Goal: Find specific page/section: Find specific page/section

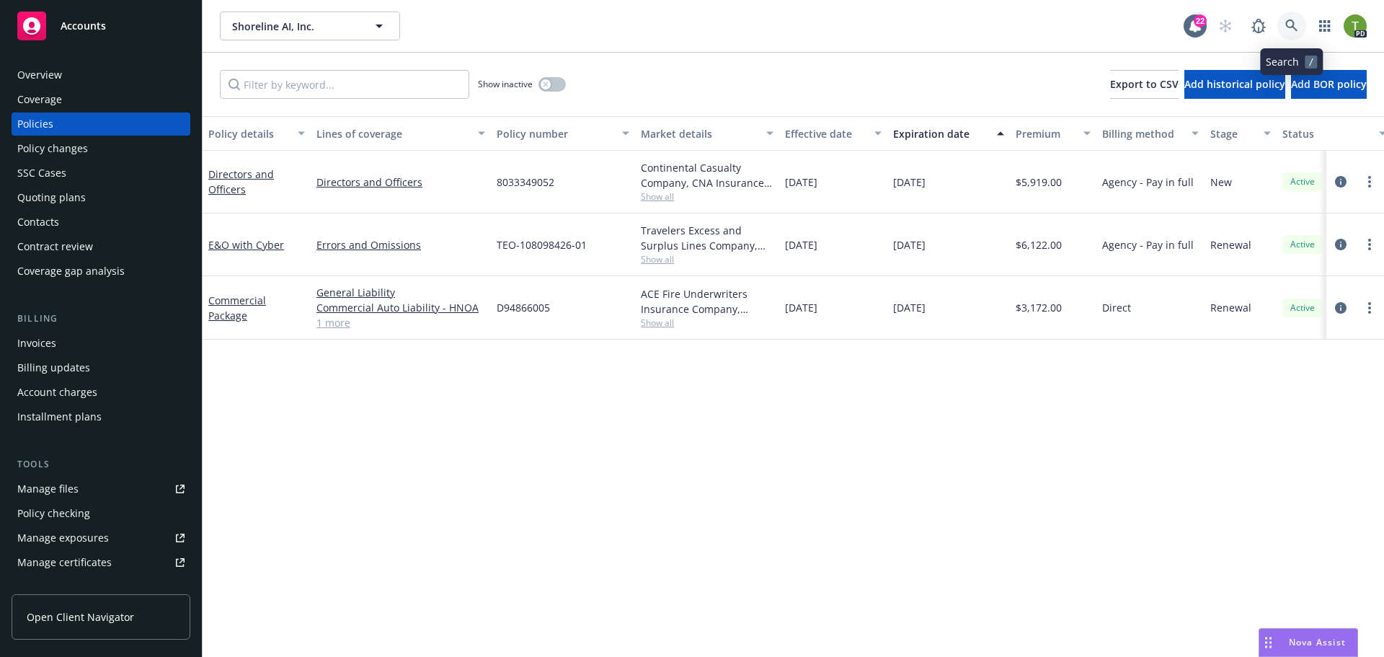
click at [1288, 22] on icon at bounding box center [1292, 25] width 12 height 12
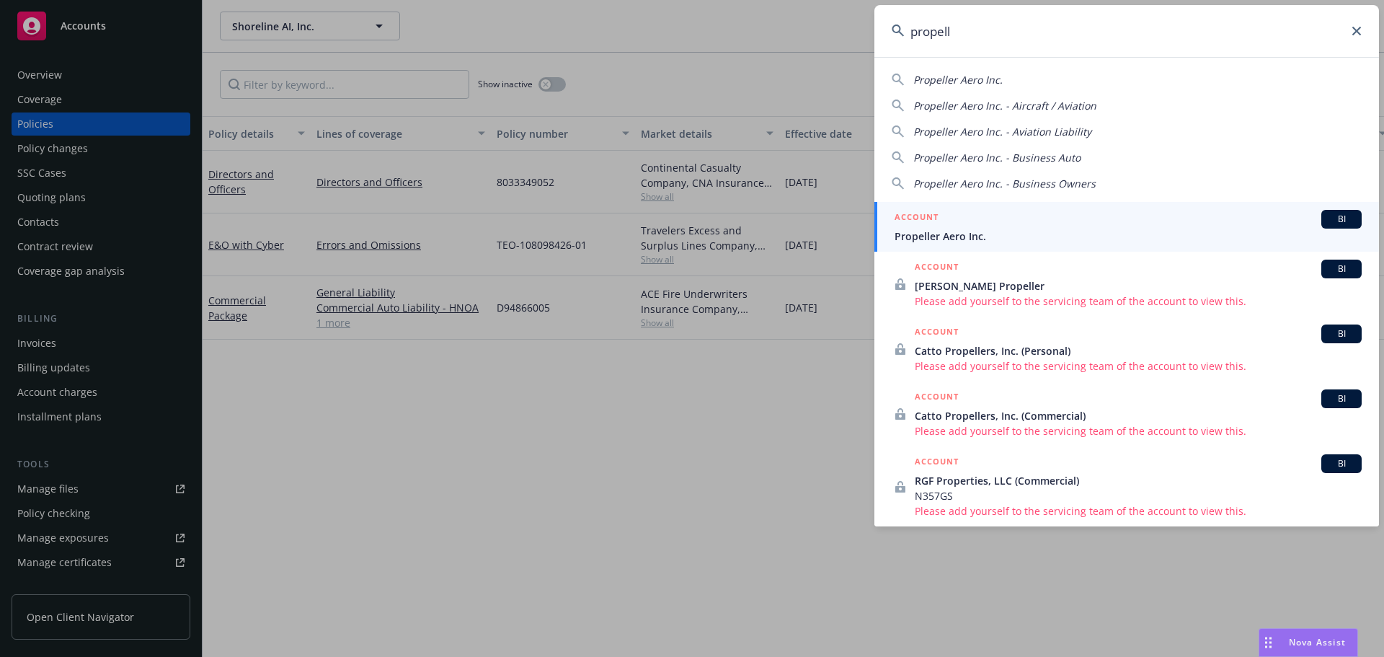
type input "propell"
click at [949, 233] on span "Propeller Aero Inc." at bounding box center [1128, 236] width 467 height 15
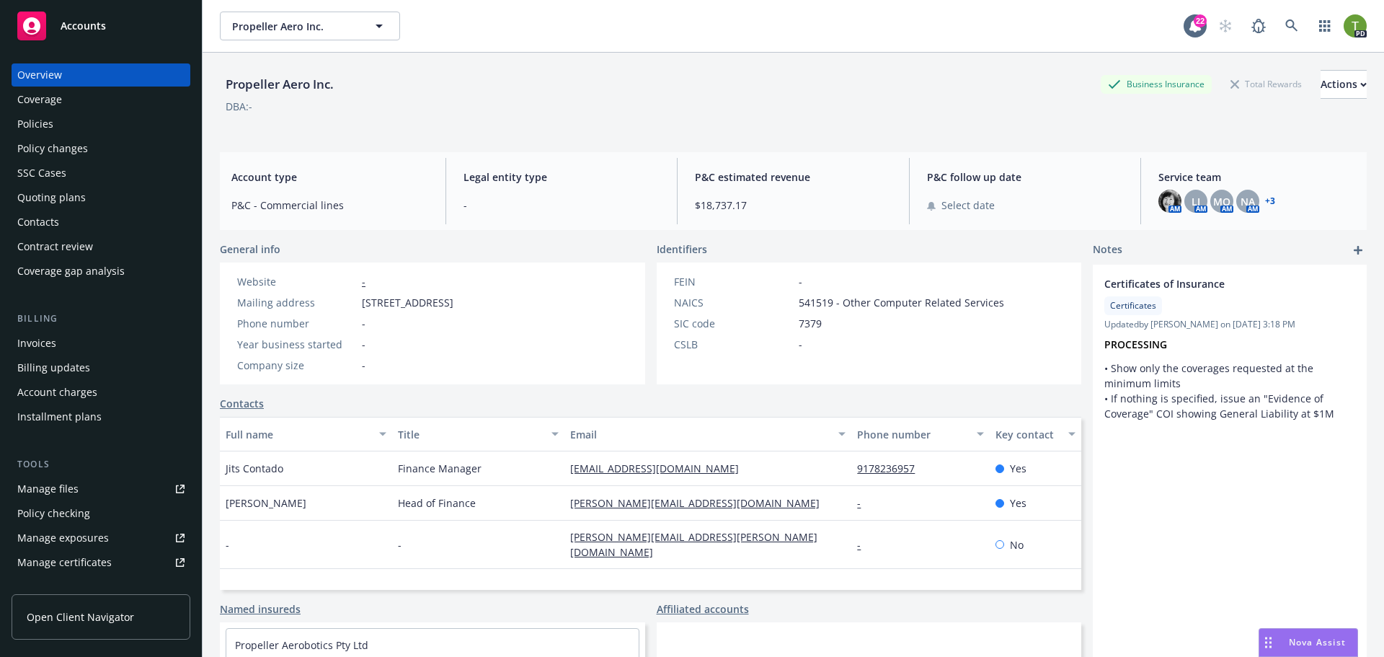
click at [1265, 203] on link "+ 3" at bounding box center [1270, 201] width 10 height 9
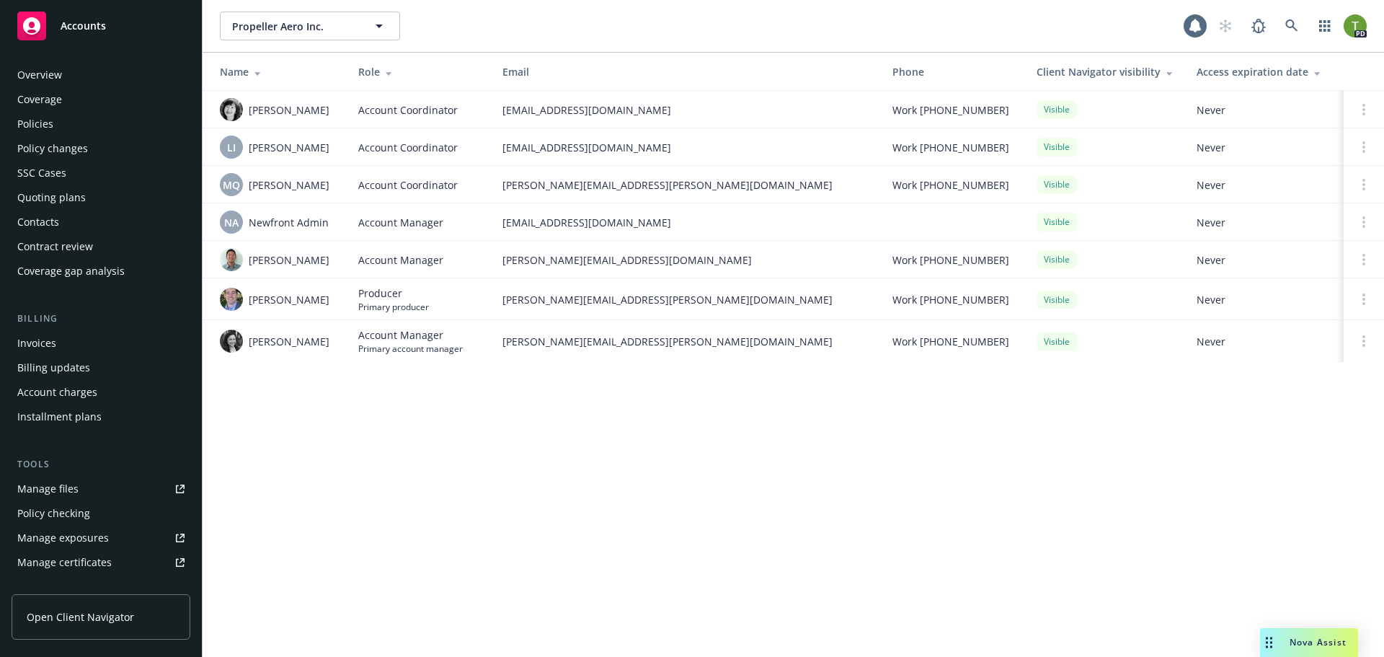
scroll to position [283, 0]
